Goal: Find specific page/section: Find specific page/section

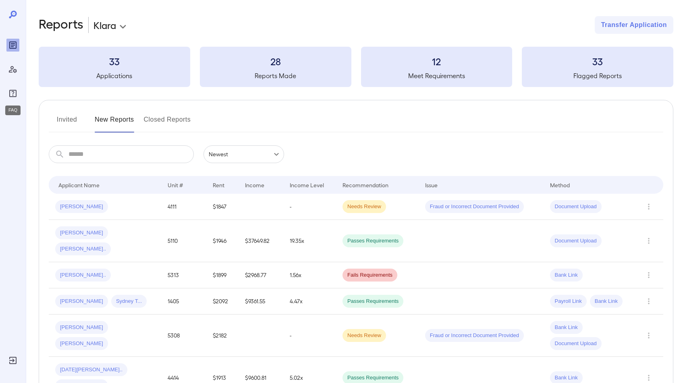
click at [14, 95] on icon "FAQ" at bounding box center [13, 94] width 10 height 10
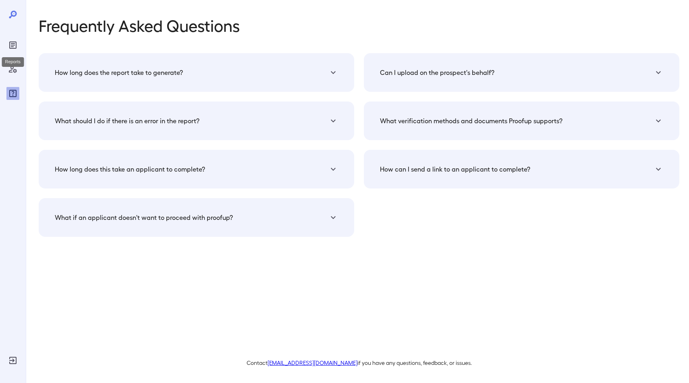
click at [14, 49] on icon "Reports" at bounding box center [13, 45] width 10 height 10
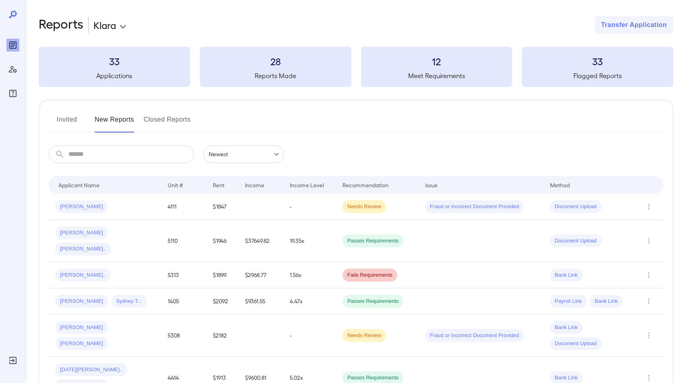
click at [78, 121] on button "Invited" at bounding box center [67, 122] width 36 height 19
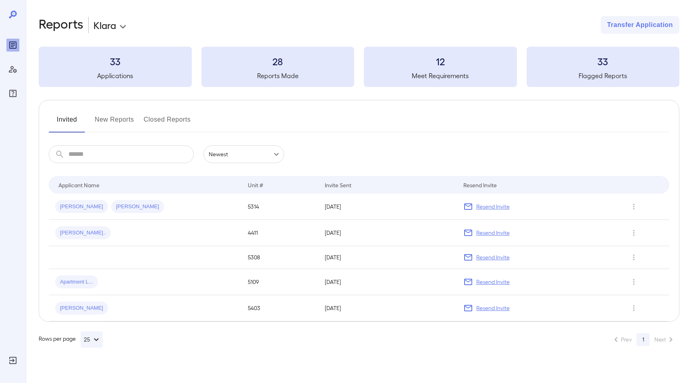
click at [110, 120] on button "New Reports" at bounding box center [114, 122] width 39 height 19
